Goal: Find specific page/section: Find specific page/section

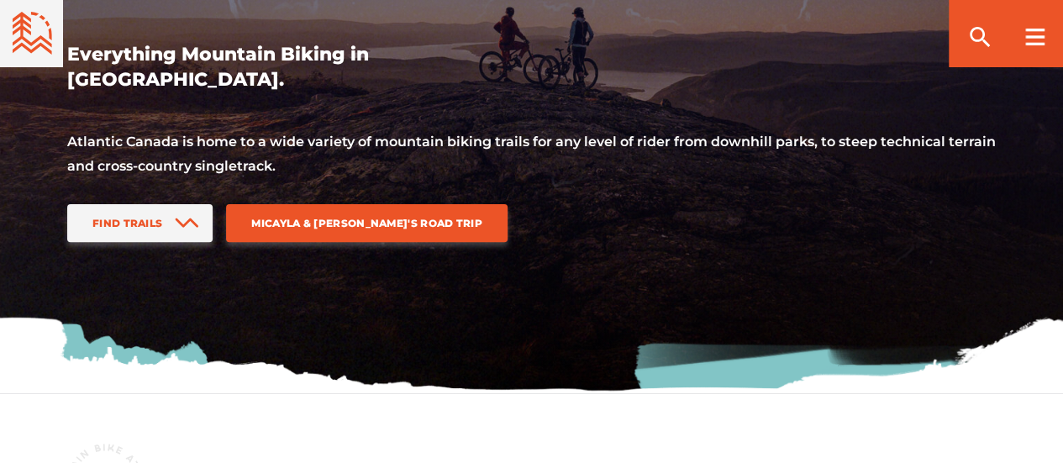
scroll to position [193, 0]
click at [193, 223] on icon at bounding box center [188, 223] width 22 height 8
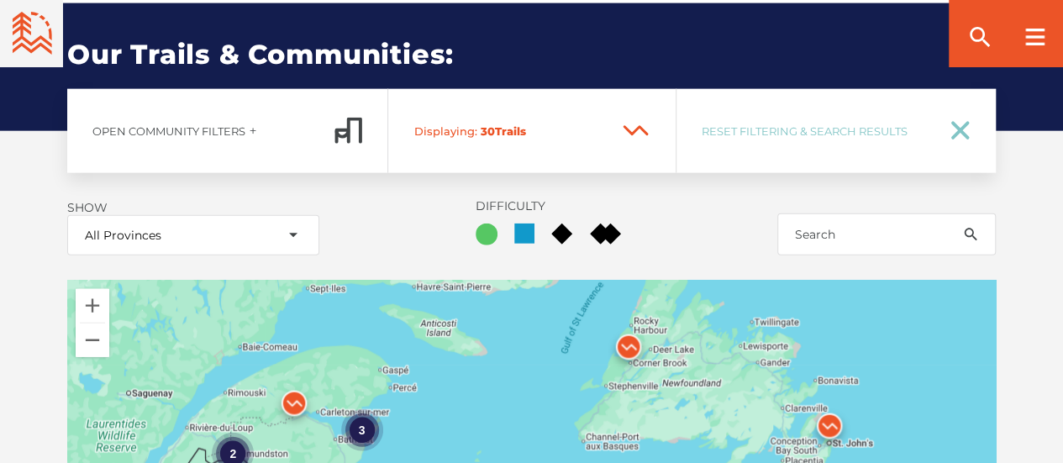
scroll to position [1948, 0]
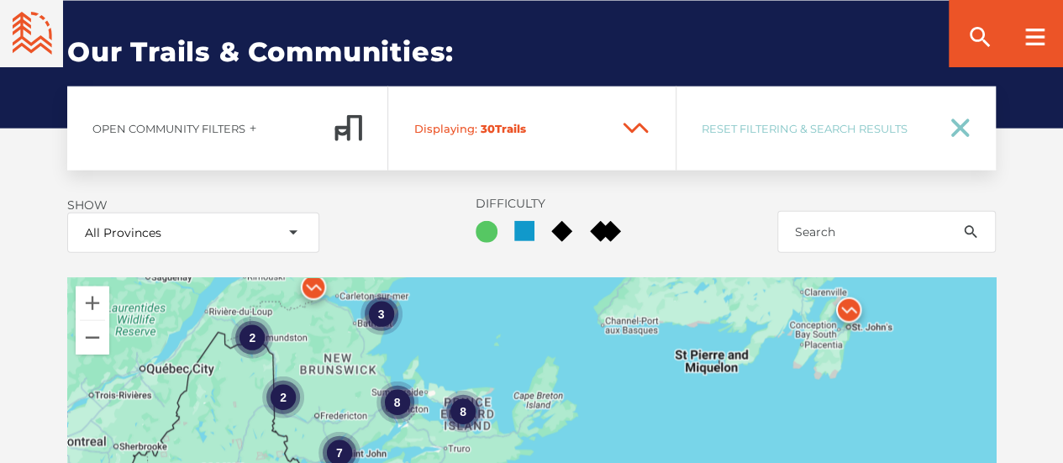
drag, startPoint x: 484, startPoint y: 387, endPoint x: 513, endPoint y: 267, distance: 122.7
click at [513, 267] on div "Open Community Filters Displaying: 30 Trail Network s Reset Filtering & Search …" at bounding box center [531, 433] width 1063 height 693
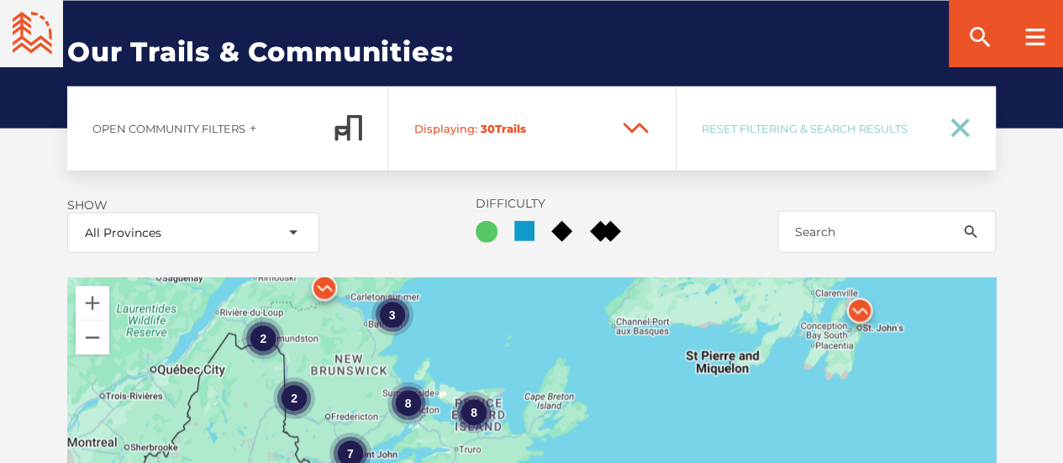
click at [476, 414] on div "8" at bounding box center [473, 413] width 42 height 42
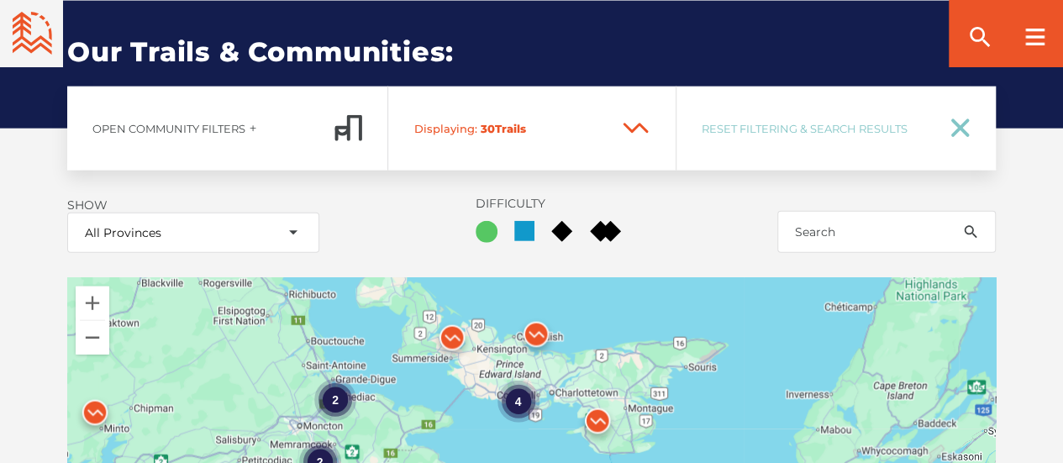
drag, startPoint x: 577, startPoint y: 392, endPoint x: 636, endPoint y: 356, distance: 69.8
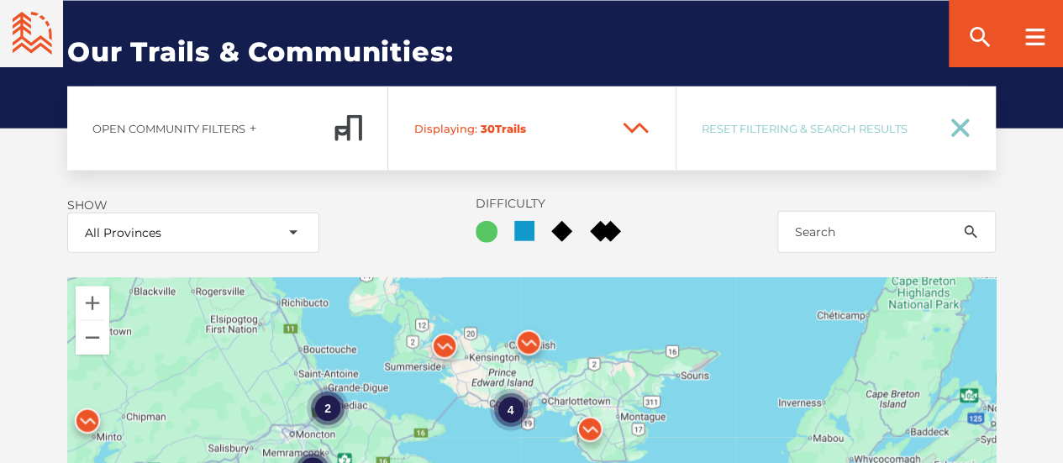
click at [524, 339] on img at bounding box center [529, 347] width 64 height 64
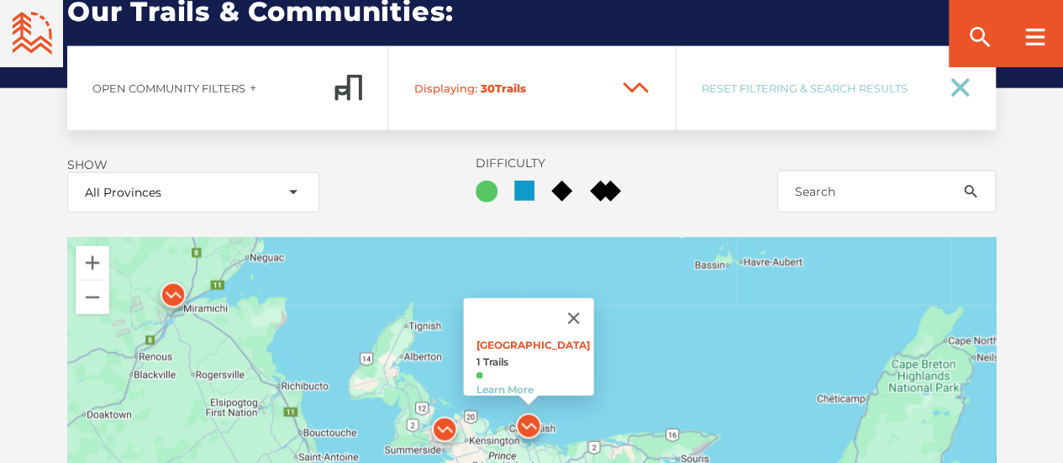
scroll to position [1989, 0]
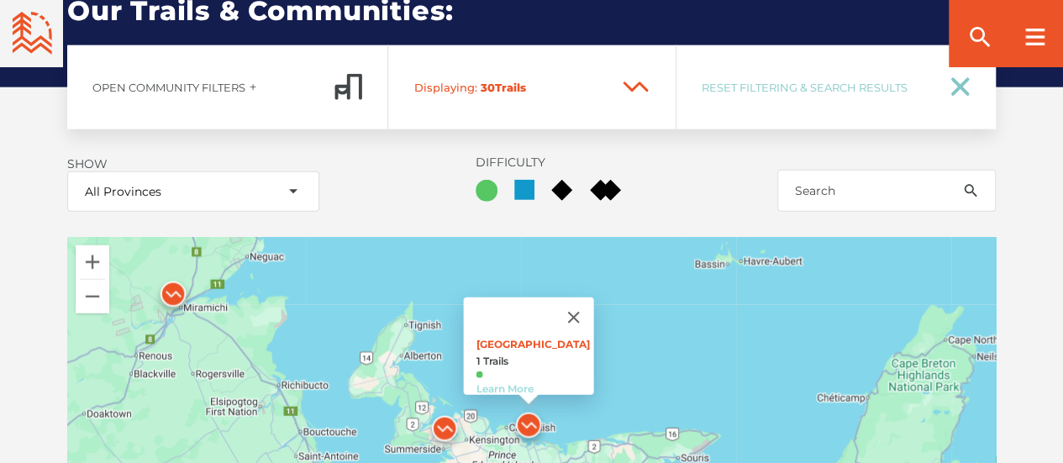
click at [508, 382] on link "Learn More" at bounding box center [504, 388] width 57 height 13
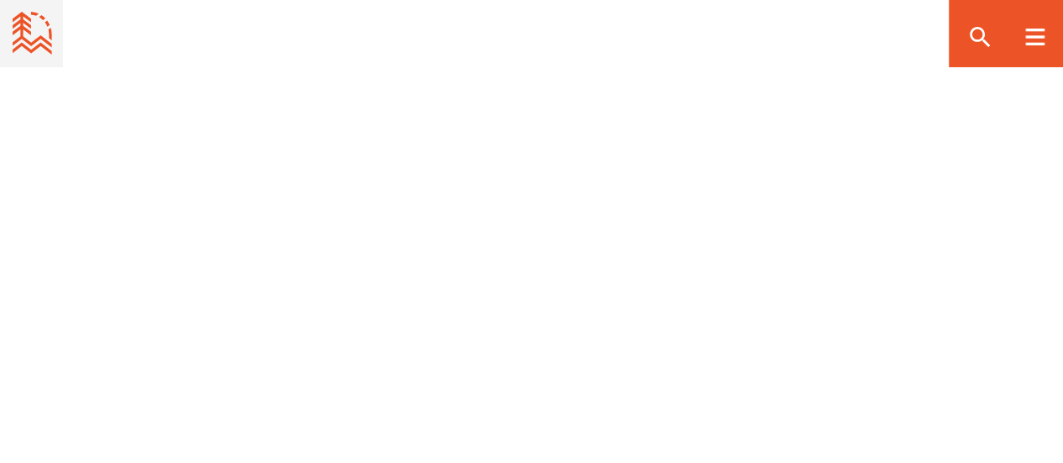
scroll to position [1879, 0]
